Goal: Navigation & Orientation: Find specific page/section

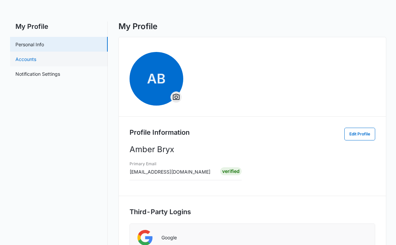
click at [36, 56] on link "Accounts" at bounding box center [25, 59] width 21 height 7
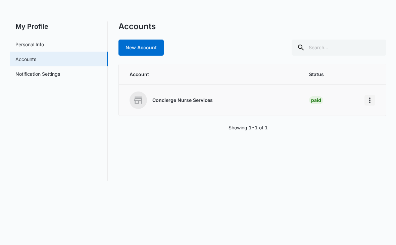
click at [372, 100] on icon "Home" at bounding box center [370, 100] width 8 height 8
click at [354, 118] on div "Go to Dashboard" at bounding box center [339, 118] width 37 height 5
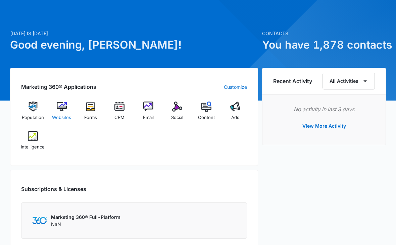
click at [57, 111] on img at bounding box center [62, 107] width 10 height 10
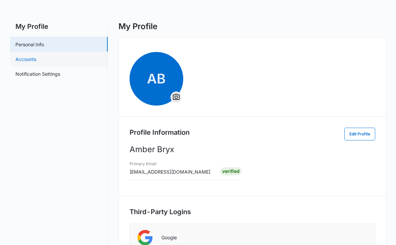
click at [36, 60] on link "Accounts" at bounding box center [25, 59] width 21 height 7
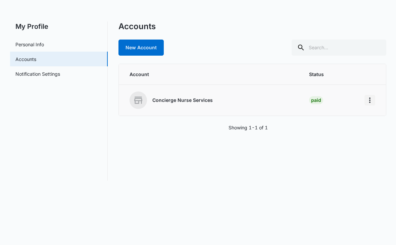
click at [371, 101] on icon "Home" at bounding box center [370, 100] width 8 height 8
click at [352, 117] on div "Go to Dashboard" at bounding box center [339, 118] width 37 height 5
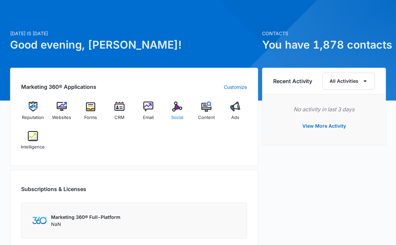
click at [179, 107] on img at bounding box center [177, 107] width 10 height 10
